Goal: Transaction & Acquisition: Purchase product/service

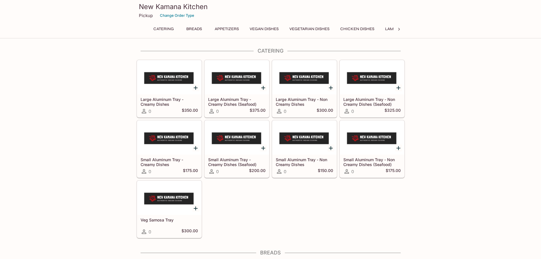
click at [230, 27] on button "Appetizers" at bounding box center [227, 29] width 30 height 8
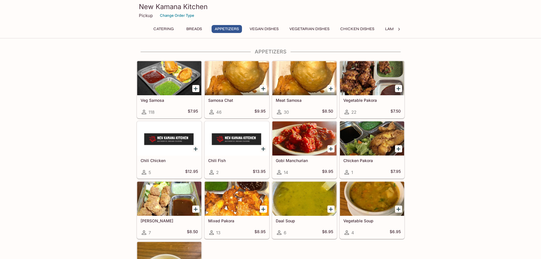
scroll to position [343, 0]
click at [317, 28] on button "Vegetarian Dishes" at bounding box center [309, 29] width 46 height 8
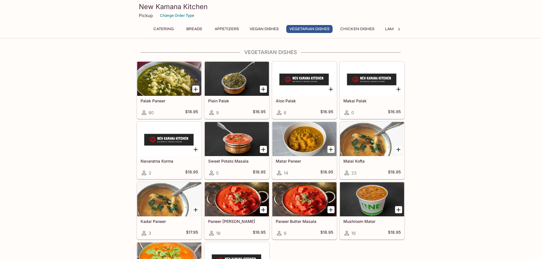
scroll to position [746, 0]
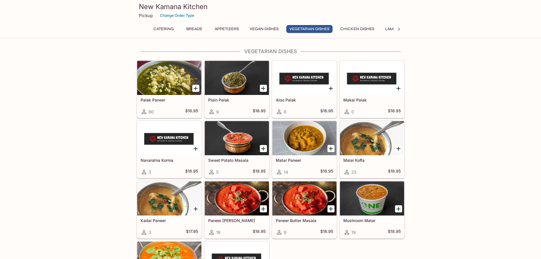
click at [196, 87] on icon "Add Palak Paneer" at bounding box center [196, 88] width 4 height 4
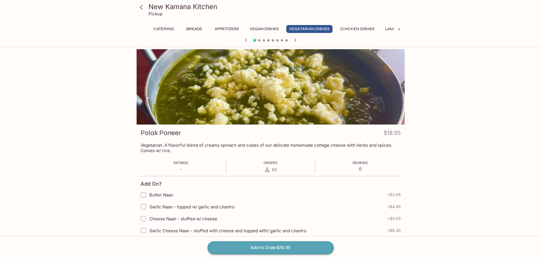
click at [299, 245] on button "Add to Order $18.95" at bounding box center [271, 247] width 126 height 12
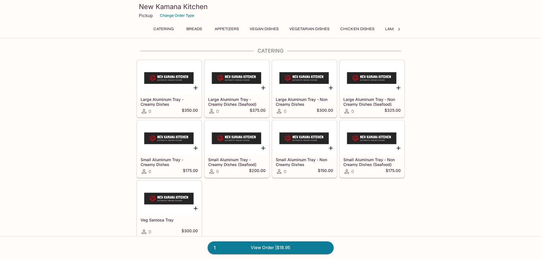
click at [302, 28] on button "Vegetarian Dishes" at bounding box center [309, 29] width 46 height 8
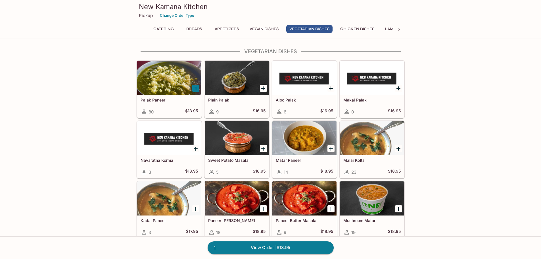
scroll to position [774, 0]
click at [271, 28] on button "Vegan Dishes" at bounding box center [264, 29] width 35 height 8
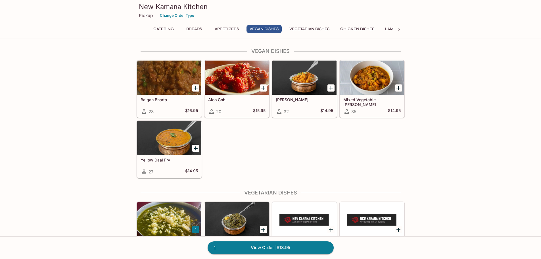
scroll to position [605, 0]
click at [195, 87] on icon "Add Baigan Bharta" at bounding box center [195, 88] width 7 height 7
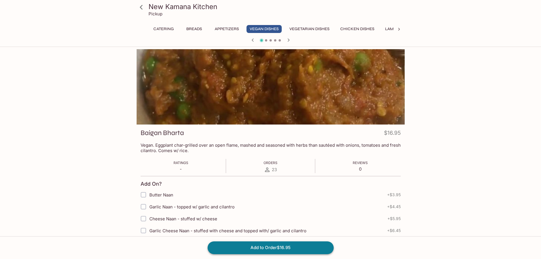
click at [281, 247] on button "Add to Order $16.95" at bounding box center [271, 247] width 126 height 12
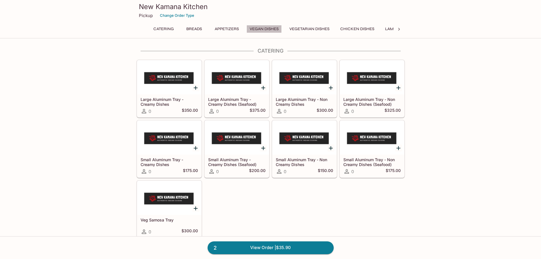
click at [263, 27] on button "Vegan Dishes" at bounding box center [264, 29] width 35 height 8
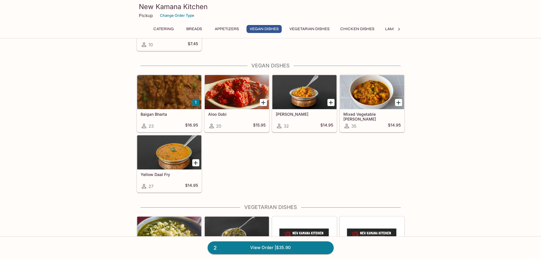
scroll to position [605, 0]
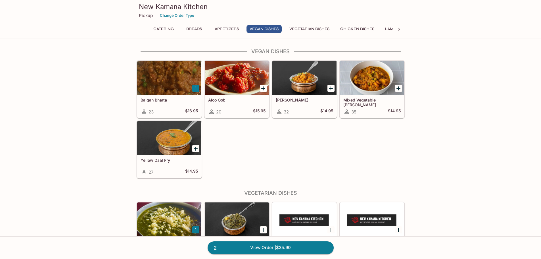
click at [224, 28] on button "Appetizers" at bounding box center [227, 29] width 30 height 8
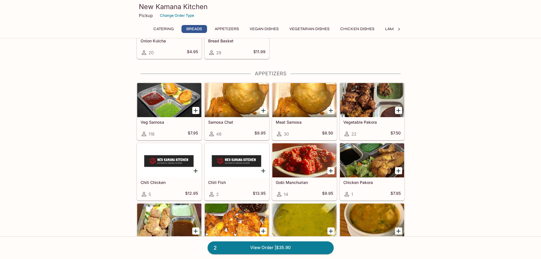
scroll to position [286, 0]
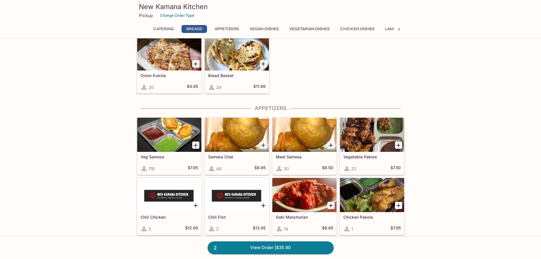
click at [361, 29] on button "Chicken Dishes" at bounding box center [357, 29] width 40 height 8
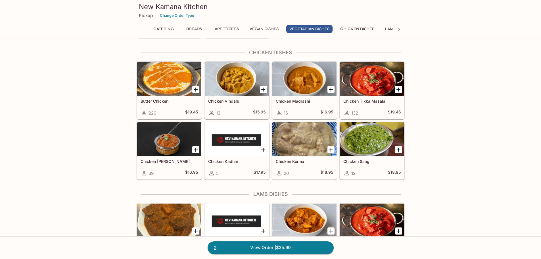
scroll to position [1008, 0]
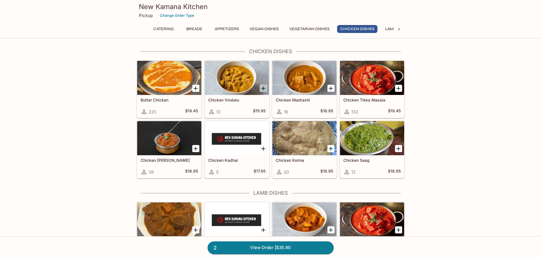
click at [262, 87] on icon "Add Chicken Vindalu" at bounding box center [263, 88] width 7 height 7
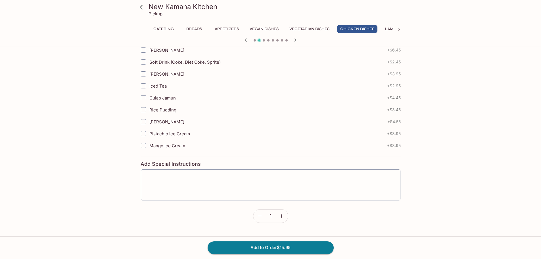
scroll to position [223, 0]
click at [289, 248] on button "Add to Order $15.95" at bounding box center [271, 247] width 126 height 12
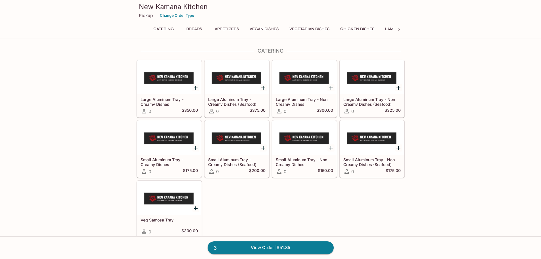
click at [360, 28] on button "Chicken Dishes" at bounding box center [357, 29] width 40 height 8
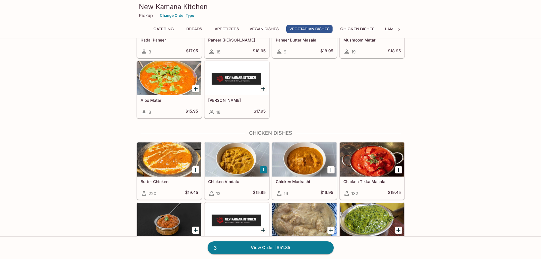
scroll to position [951, 0]
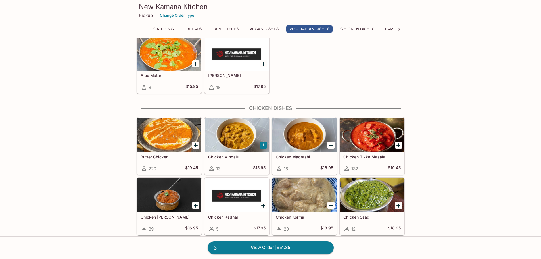
click at [380, 137] on div at bounding box center [372, 135] width 64 height 34
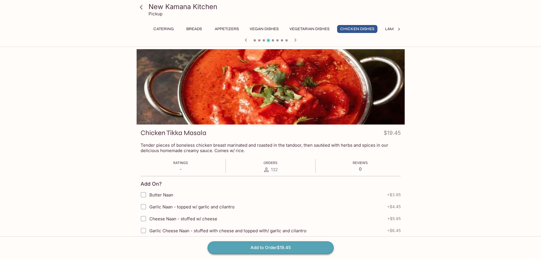
click at [275, 247] on button "Add to Order $19.45" at bounding box center [271, 247] width 126 height 12
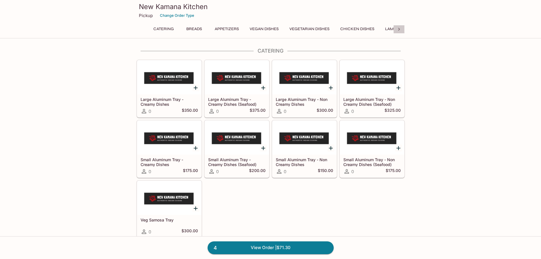
click at [399, 28] on icon at bounding box center [399, 29] width 6 height 6
click at [289, 28] on button "Rice Specialties" at bounding box center [280, 29] width 41 height 8
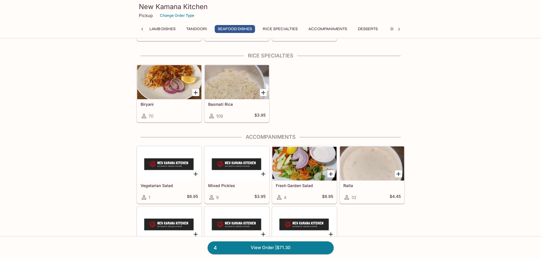
scroll to position [1574, 0]
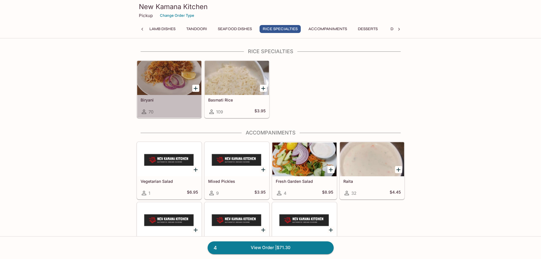
click at [165, 79] on div at bounding box center [169, 78] width 64 height 34
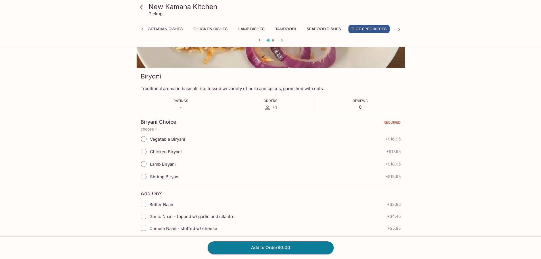
scroll to position [57, 0]
click at [148, 176] on input "Shrimp Biryani" at bounding box center [144, 176] width 12 height 12
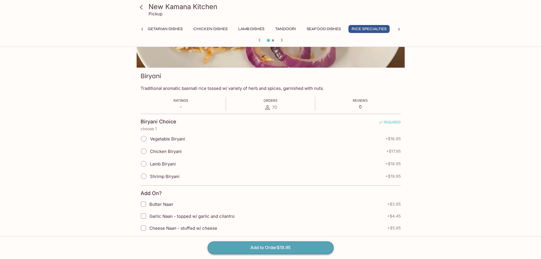
click at [289, 244] on button "Add to Order $19.95" at bounding box center [271, 247] width 126 height 12
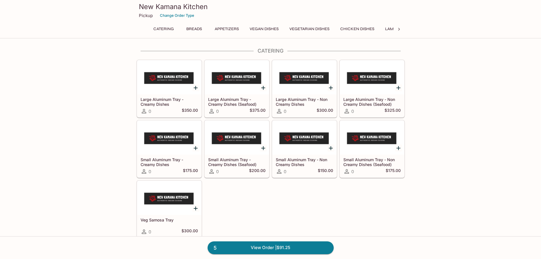
click at [193, 28] on button "Breads" at bounding box center [195, 29] width 26 height 8
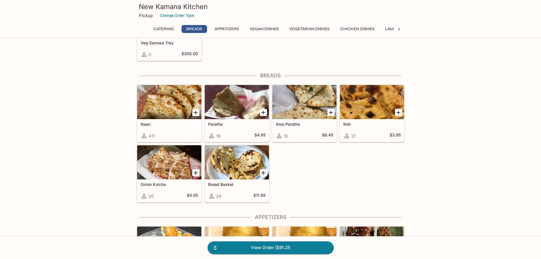
scroll to position [201, 0]
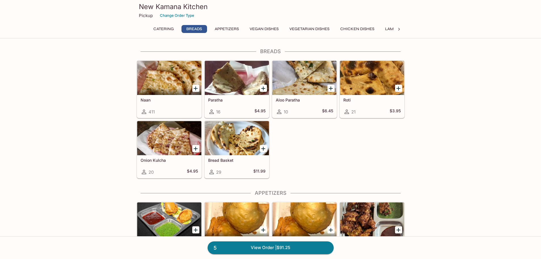
click at [157, 84] on div at bounding box center [169, 78] width 64 height 34
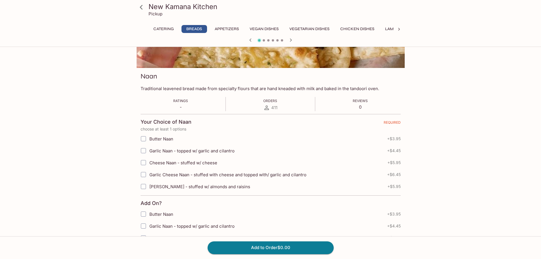
scroll to position [57, 0]
click at [185, 152] on span "Garlic Naan - topped w/ garlic and cilantro" at bounding box center [191, 150] width 85 height 5
click at [149, 152] on input "Garlic Naan - topped w/ garlic and cilantro" at bounding box center [143, 150] width 11 height 11
checkbox input "true"
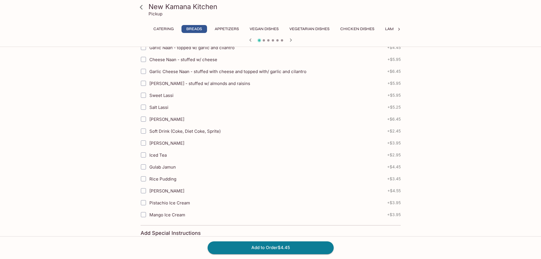
scroll to position [299, 0]
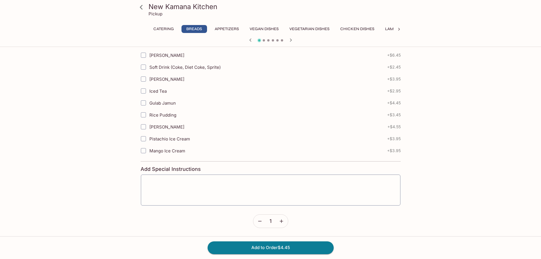
click at [283, 222] on icon "button" at bounding box center [282, 221] width 6 height 6
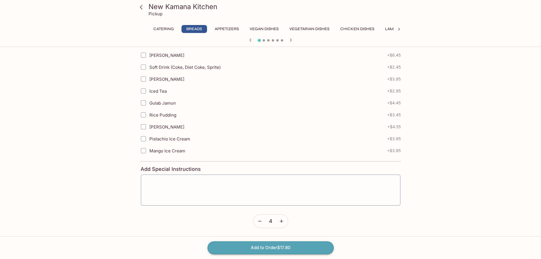
click at [270, 250] on button "Add to Order $17.80" at bounding box center [271, 247] width 126 height 12
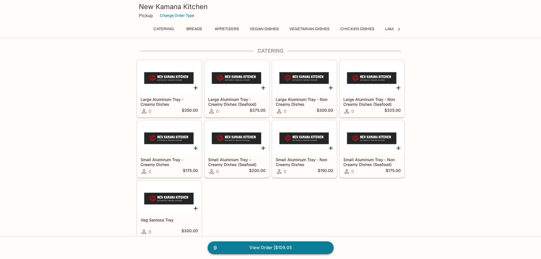
click at [292, 245] on link "9 View Order | $109.05" at bounding box center [271, 247] width 126 height 12
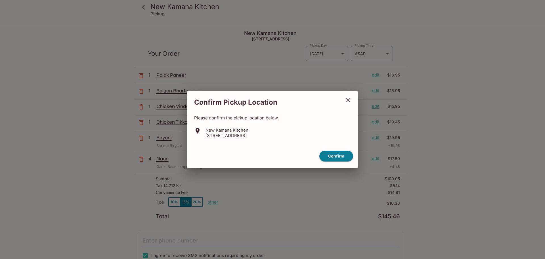
drag, startPoint x: 254, startPoint y: 135, endPoint x: 204, endPoint y: 136, distance: 49.7
click at [204, 136] on div "New Kamana Kitchen [STREET_ADDRESS]" at bounding box center [272, 132] width 157 height 11
click at [346, 99] on icon "close" at bounding box center [348, 100] width 7 height 7
